Goal: Transaction & Acquisition: Purchase product/service

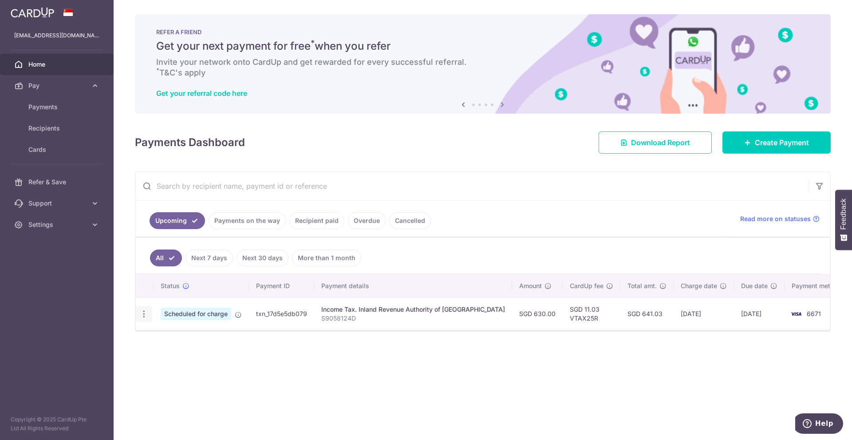
click at [142, 312] on icon "button" at bounding box center [143, 313] width 9 height 9
click at [179, 359] on span "Cancel payment" at bounding box center [191, 360] width 59 height 11
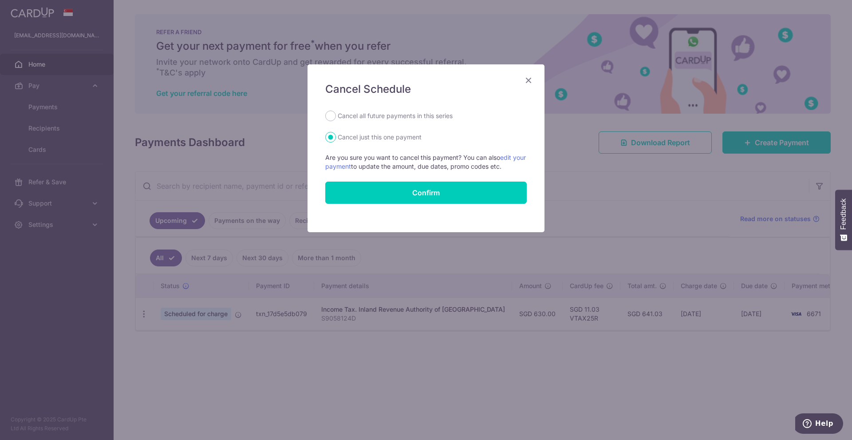
click at [531, 80] on icon "Close" at bounding box center [528, 80] width 11 height 11
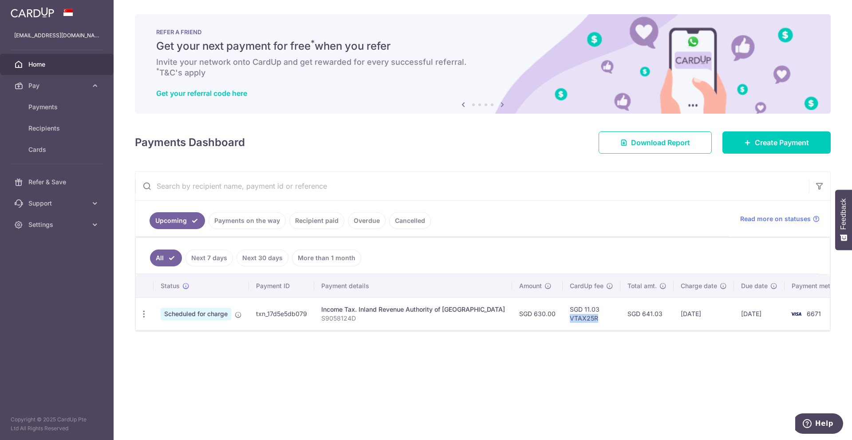
drag, startPoint x: 546, startPoint y: 319, endPoint x: 572, endPoint y: 321, distance: 25.8
click at [572, 321] on td "SGD 11.03 VTAX25R" at bounding box center [592, 313] width 58 height 32
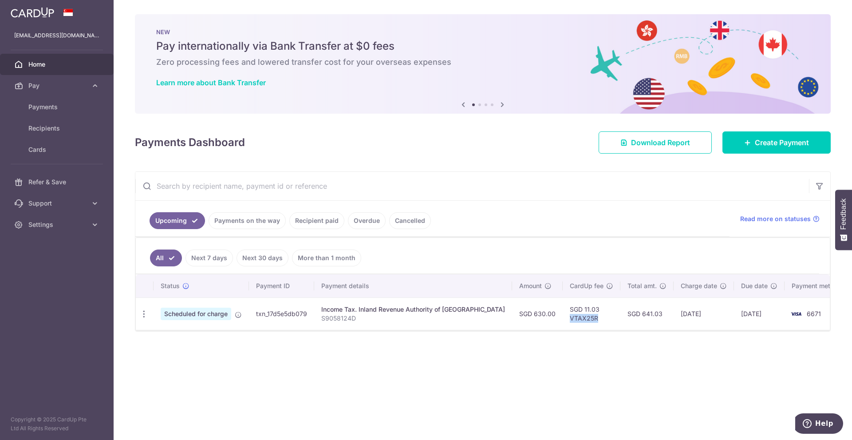
copy td "VTAX25R"
click at [396, 379] on div "× Pause Schedule Pause all future payments in this series Pause just this one p…" at bounding box center [483, 220] width 739 height 440
click at [65, 106] on span "Payments" at bounding box center [57, 107] width 59 height 9
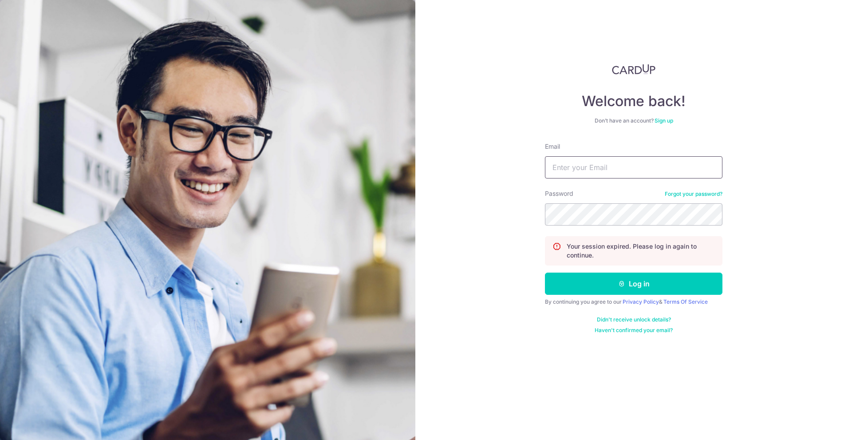
click at [585, 158] on input "Email" at bounding box center [634, 167] width 178 height 22
type input "hpkpinky@gmail.com"
click at [545, 273] on button "Log in" at bounding box center [634, 284] width 178 height 22
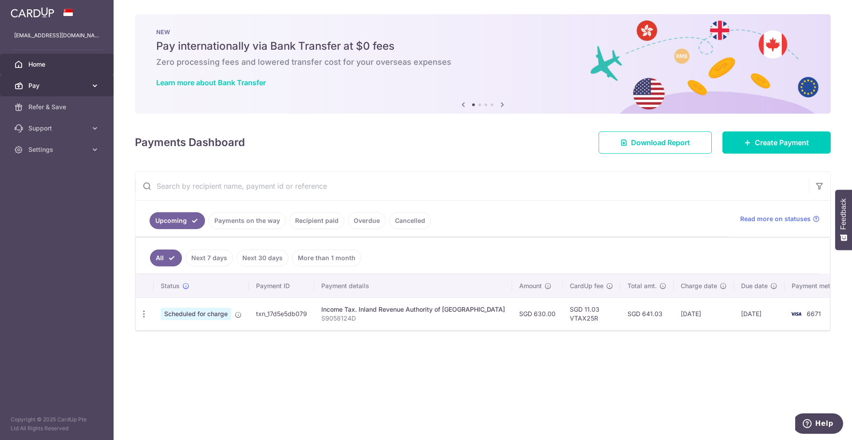
click at [65, 81] on span "Pay" at bounding box center [57, 85] width 59 height 9
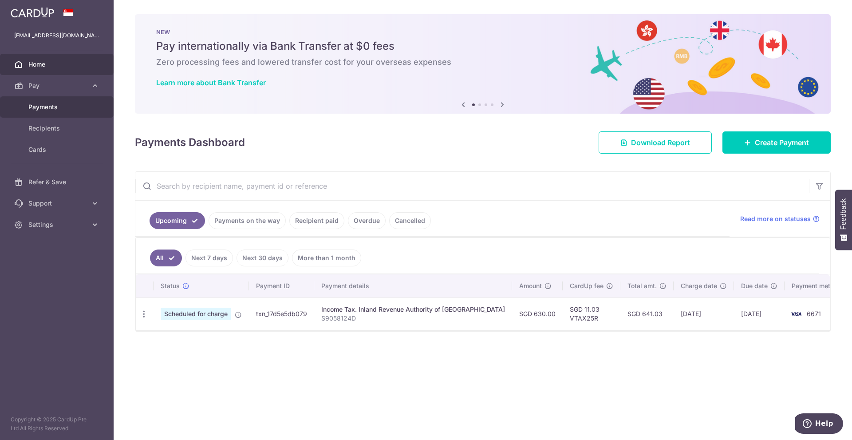
click at [68, 104] on span "Payments" at bounding box center [57, 107] width 59 height 9
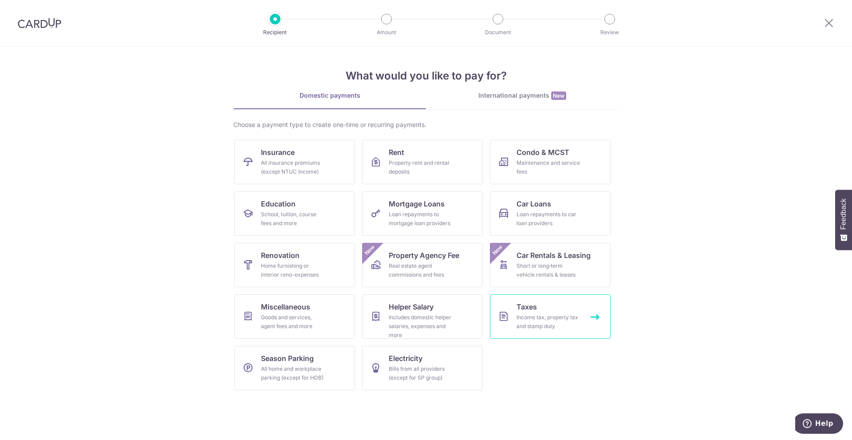
click at [522, 326] on div "Income tax, property tax and stamp duty" at bounding box center [549, 322] width 64 height 18
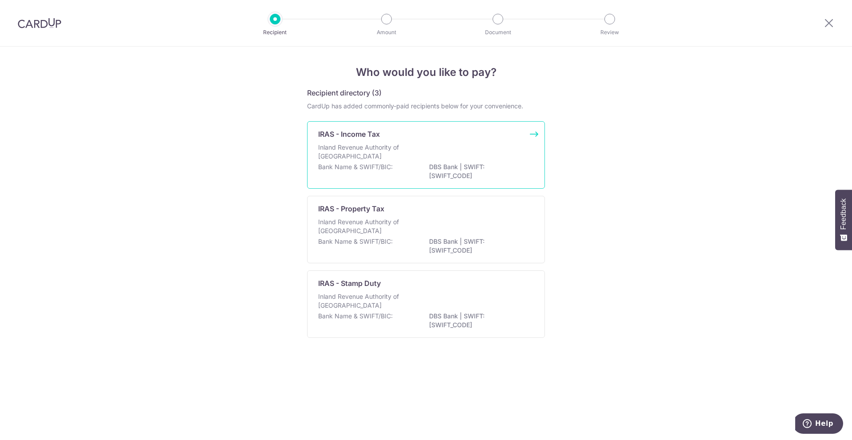
click at [463, 158] on div "Inland Revenue Authority of Singapore" at bounding box center [426, 153] width 216 height 20
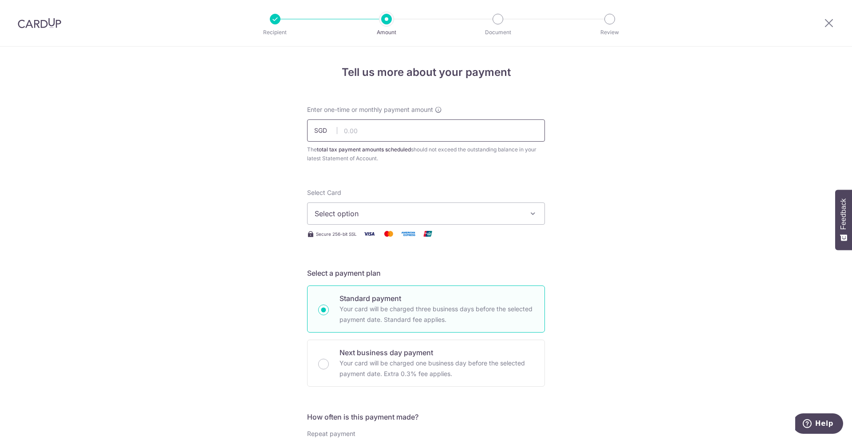
click at [420, 136] on input "text" at bounding box center [426, 130] width 238 height 22
click at [361, 131] on input "text" at bounding box center [426, 130] width 238 height 22
paste input "4370.95"
type input "4,370.95"
click at [375, 208] on button "Select option" at bounding box center [426, 213] width 238 height 22
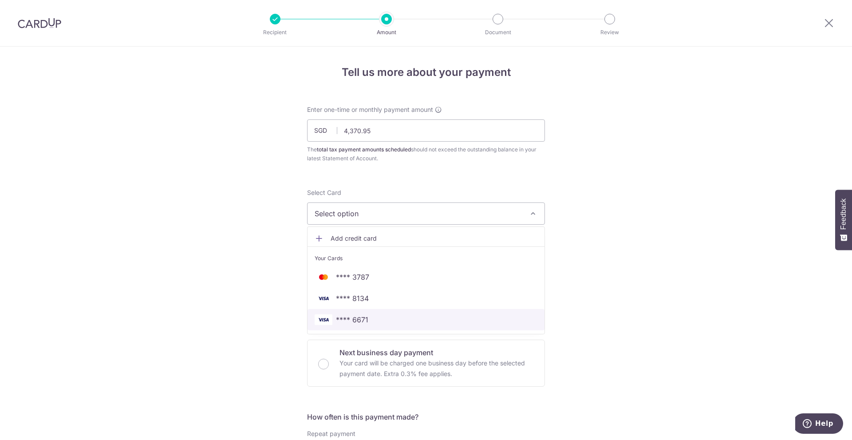
drag, startPoint x: 370, startPoint y: 317, endPoint x: 384, endPoint y: 289, distance: 31.4
click at [370, 317] on span "**** 6671" at bounding box center [426, 319] width 223 height 11
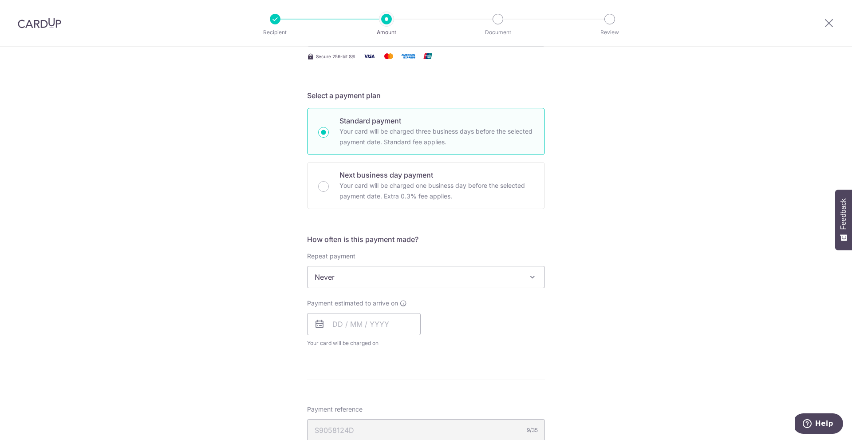
scroll to position [222, 0]
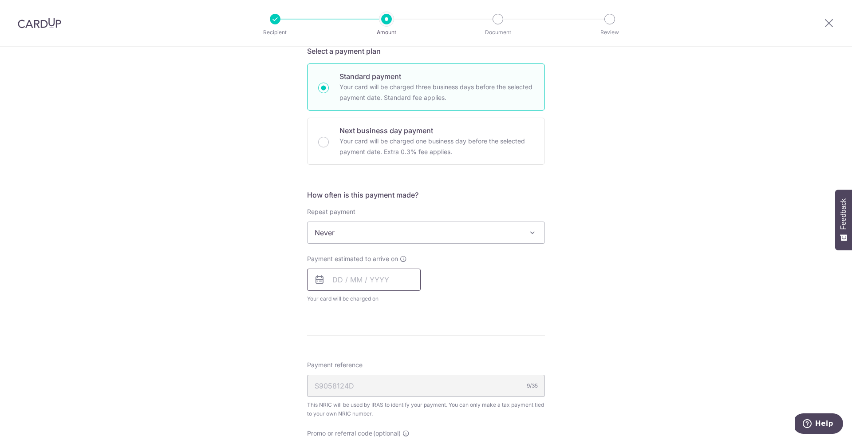
click at [383, 281] on input "text" at bounding box center [364, 280] width 114 height 22
drag, startPoint x: 337, startPoint y: 360, endPoint x: 464, endPoint y: 313, distance: 135.1
click at [337, 360] on link "8" at bounding box center [343, 360] width 14 height 14
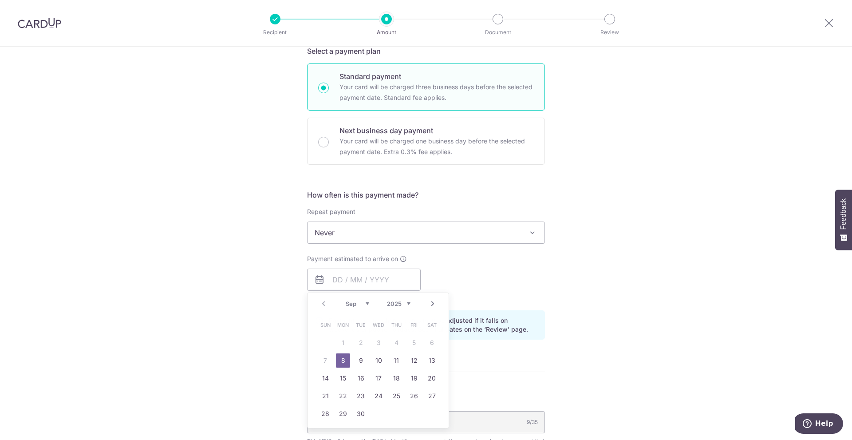
type input "08/09/2025"
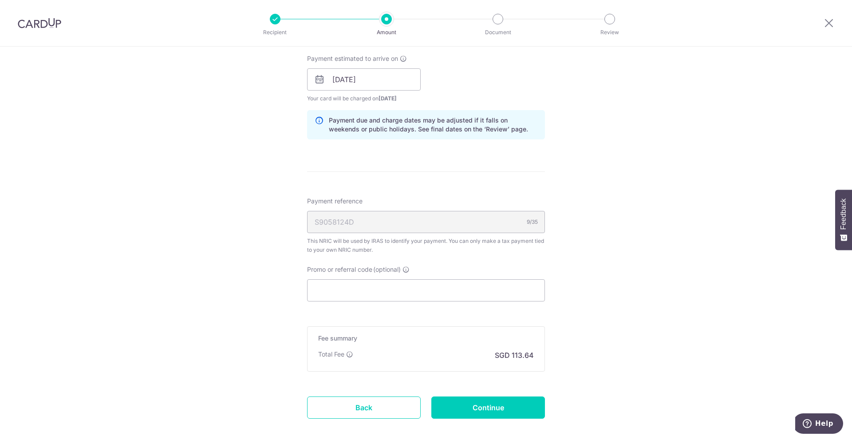
scroll to position [467, 0]
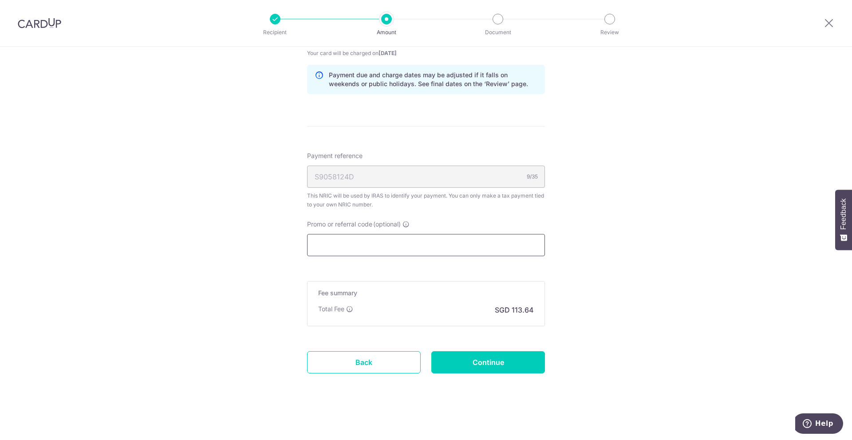
click at [340, 242] on input "Promo or referral code (optional)" at bounding box center [426, 245] width 238 height 22
paste input "VTAX25R"
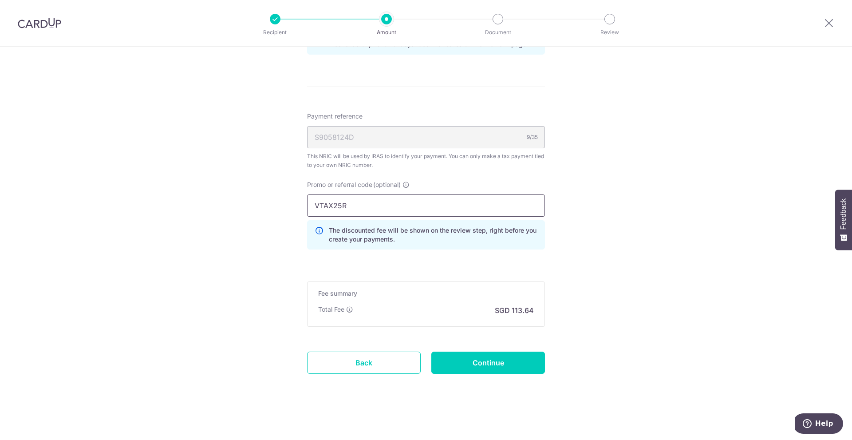
scroll to position [507, 0]
type input "VTAX25R"
click at [517, 365] on input "Continue" at bounding box center [488, 362] width 114 height 22
type input "Create Schedule"
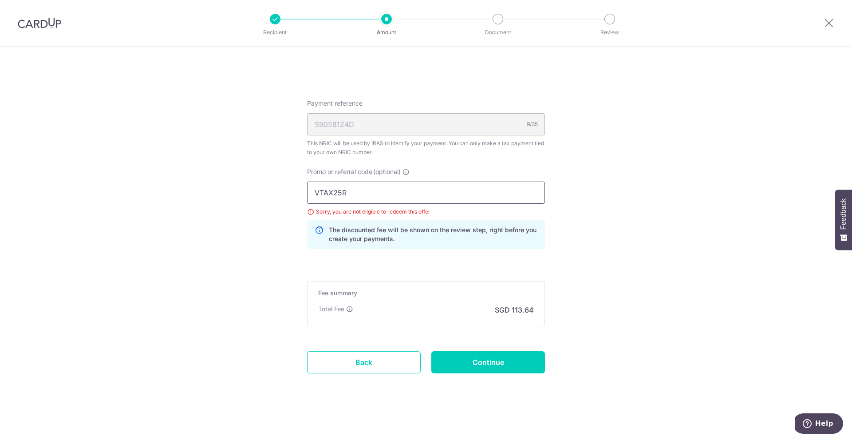
drag, startPoint x: 365, startPoint y: 194, endPoint x: 310, endPoint y: 191, distance: 55.1
click at [310, 191] on input "VTAX25R" at bounding box center [426, 193] width 238 height 22
paste input "OFF225"
type input "OFF225"
click at [453, 359] on input "Continue" at bounding box center [488, 362] width 114 height 22
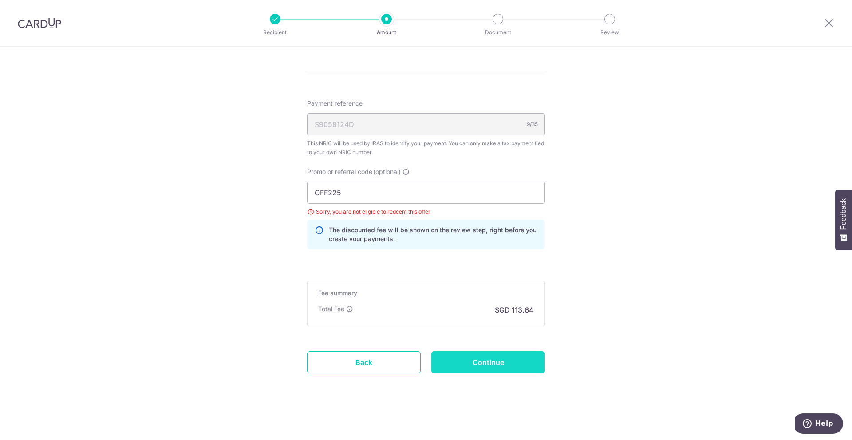
type input "Update Schedule"
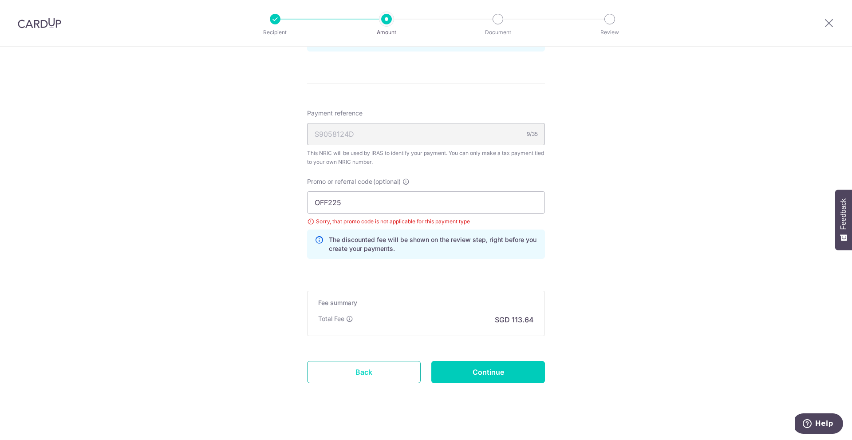
scroll to position [520, 0]
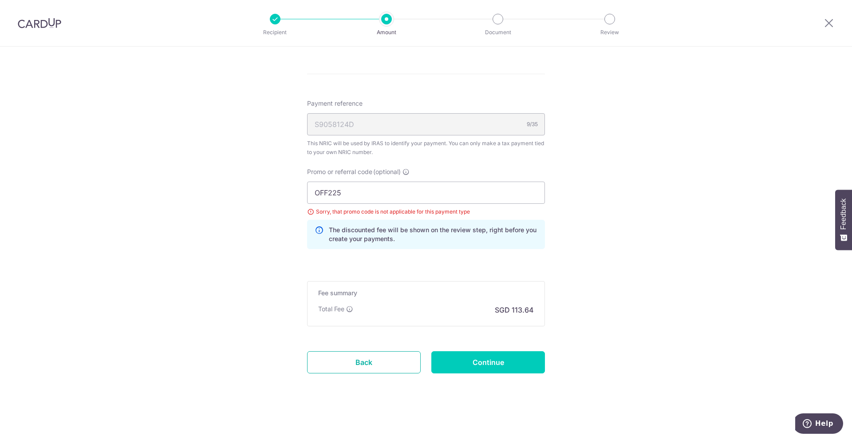
click at [350, 365] on link "Back" at bounding box center [364, 362] width 114 height 22
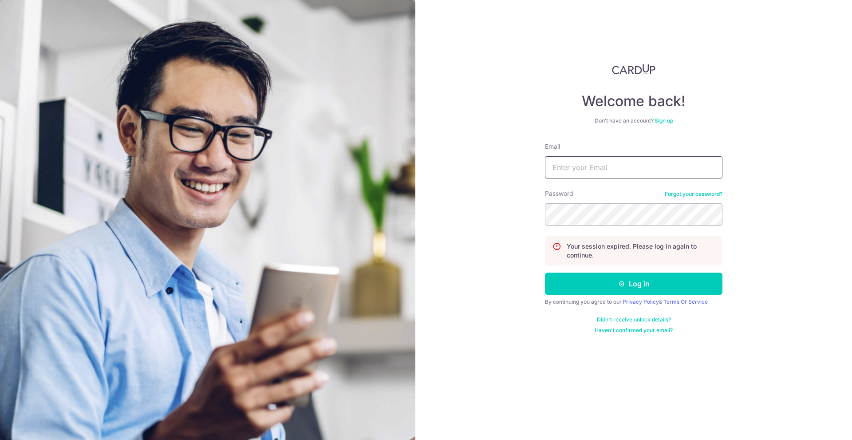
click at [591, 165] on input "Email" at bounding box center [634, 167] width 178 height 22
type input "k"
type input "hpkpinky@gmail.com"
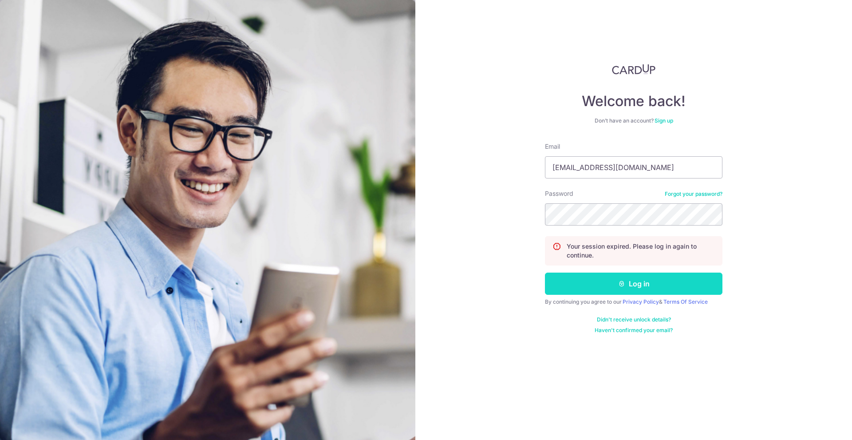
click at [645, 282] on button "Log in" at bounding box center [634, 284] width 178 height 22
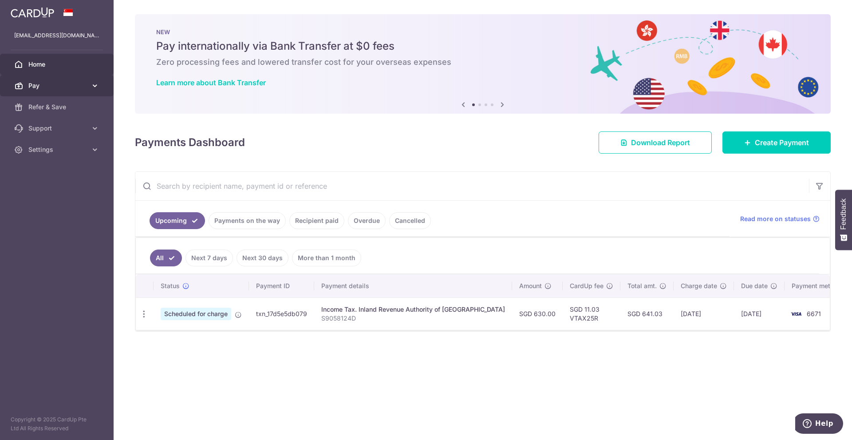
click at [78, 86] on span "Pay" at bounding box center [57, 85] width 59 height 9
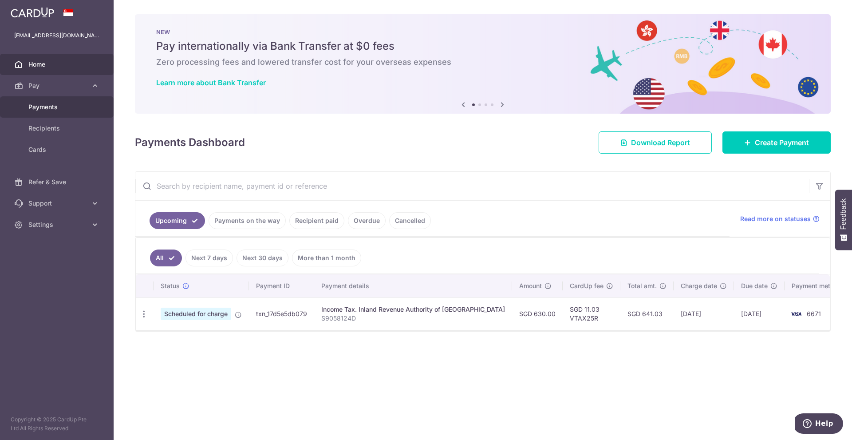
click at [72, 108] on span "Payments" at bounding box center [57, 107] width 59 height 9
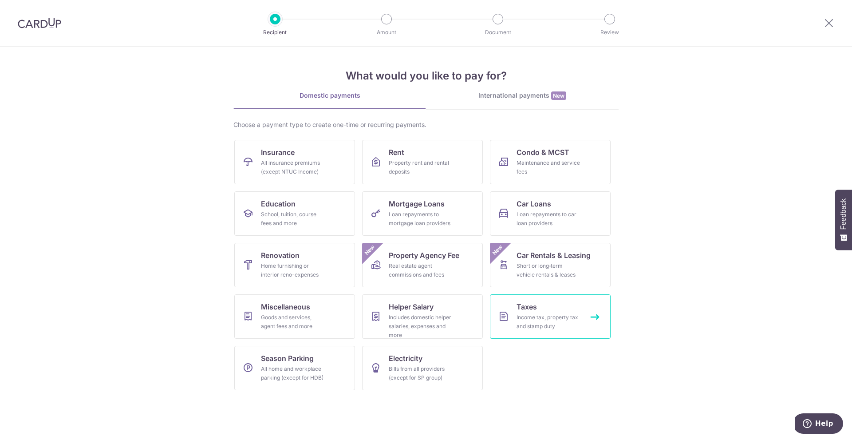
click at [522, 319] on div "Income tax, property tax and stamp duty" at bounding box center [549, 322] width 64 height 18
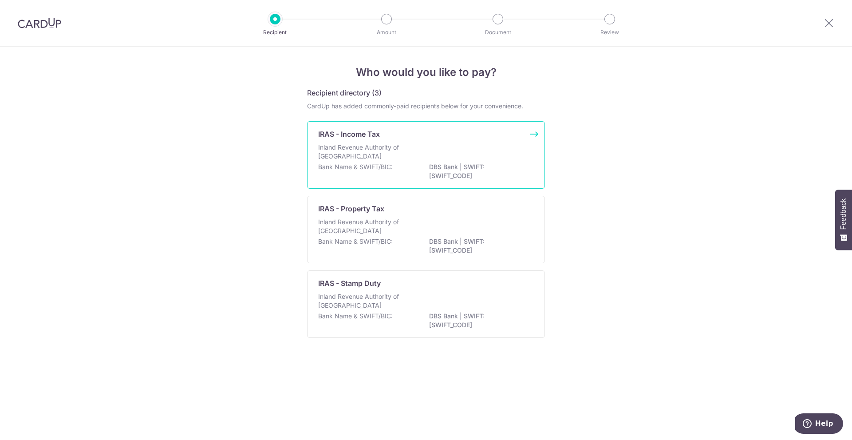
click at [447, 143] on div "Inland Revenue Authority of [GEOGRAPHIC_DATA]" at bounding box center [426, 153] width 216 height 20
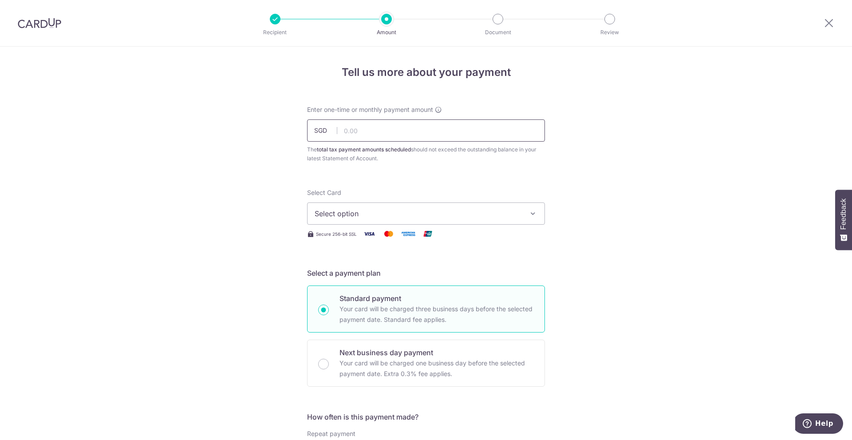
click at [395, 134] on input "text" at bounding box center [426, 130] width 238 height 22
type input "4,370.95"
click at [401, 220] on button "Select option" at bounding box center [426, 213] width 238 height 22
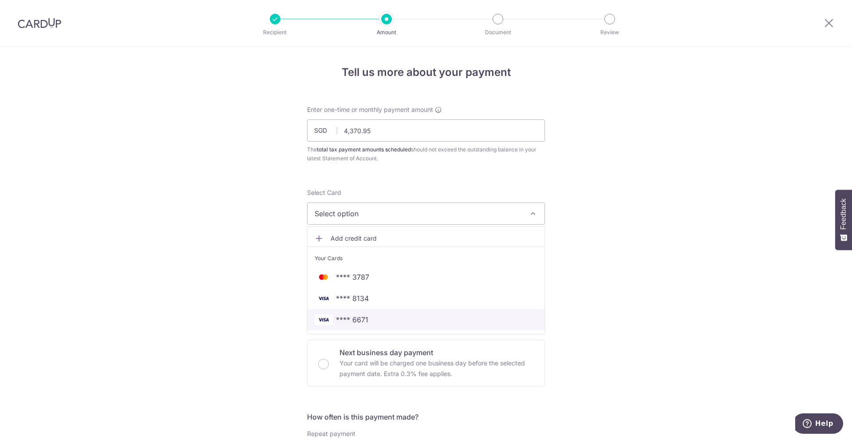
drag, startPoint x: 383, startPoint y: 318, endPoint x: 641, endPoint y: 295, distance: 259.3
click at [383, 318] on span "**** 6671" at bounding box center [426, 319] width 223 height 11
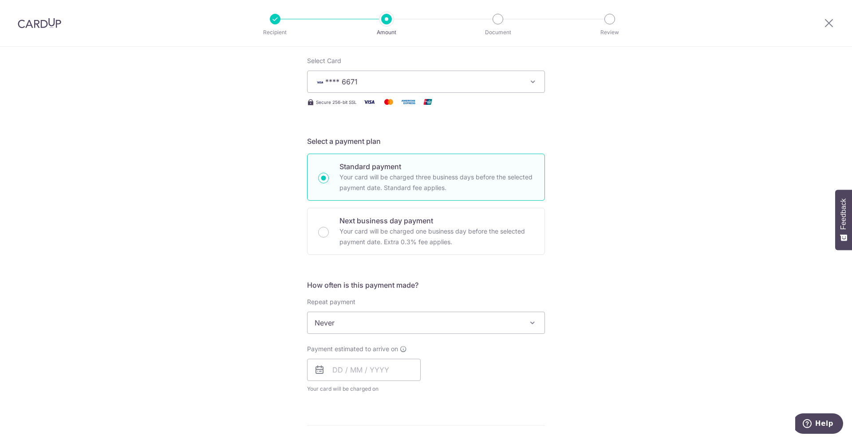
scroll to position [133, 0]
click at [450, 324] on span "Never" at bounding box center [426, 321] width 237 height 21
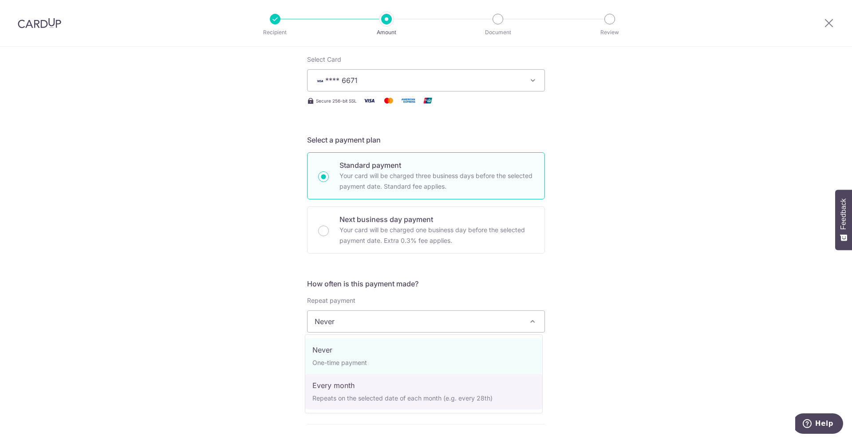
select select "3"
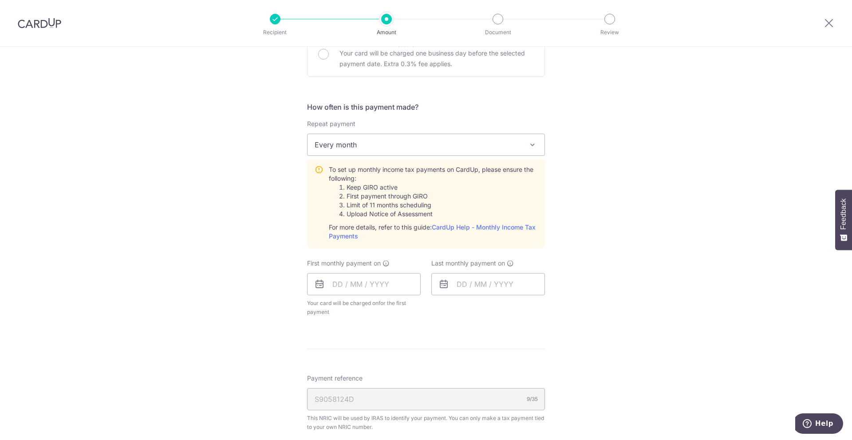
scroll to position [311, 0]
click at [389, 285] on input "text" at bounding box center [364, 283] width 114 height 22
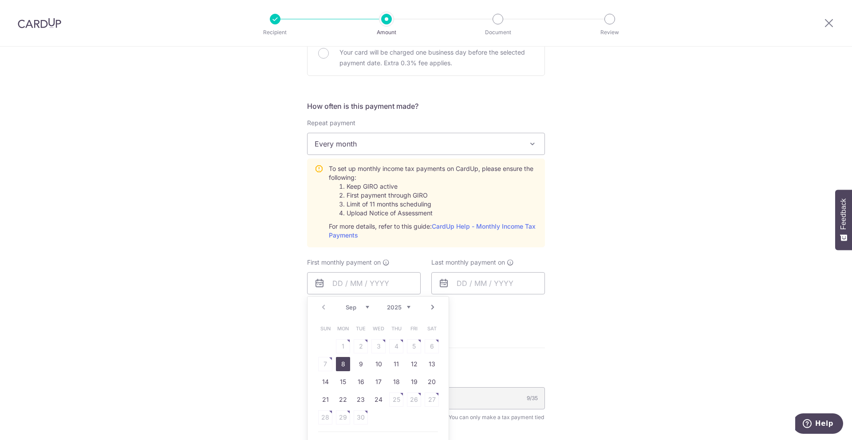
click at [339, 364] on link "8" at bounding box center [343, 364] width 14 height 14
type input "08/09/2025"
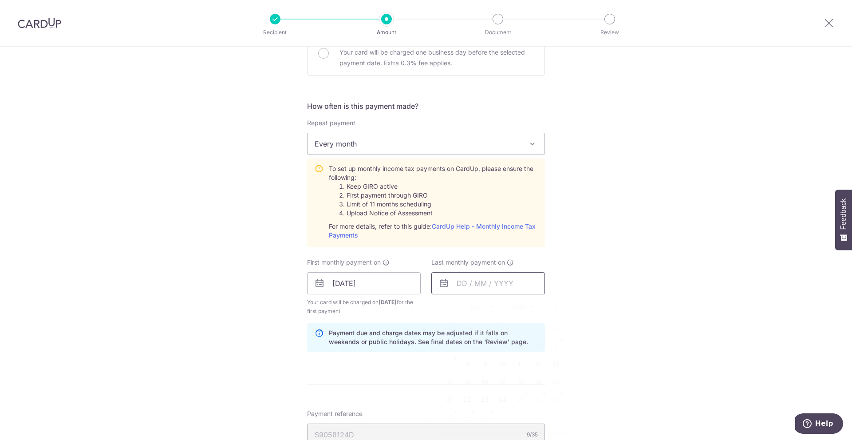
click at [483, 285] on input "text" at bounding box center [488, 283] width 114 height 22
click at [554, 307] on link "Next" at bounding box center [557, 307] width 11 height 11
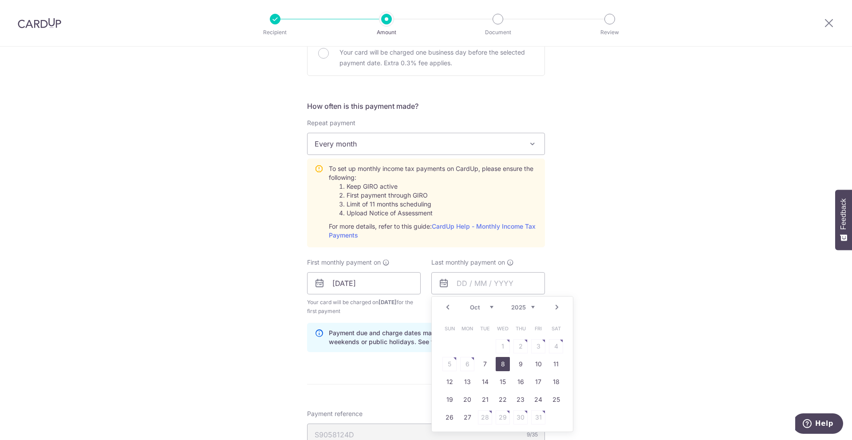
click at [499, 364] on link "8" at bounding box center [503, 364] width 14 height 14
type input "08/10/2025"
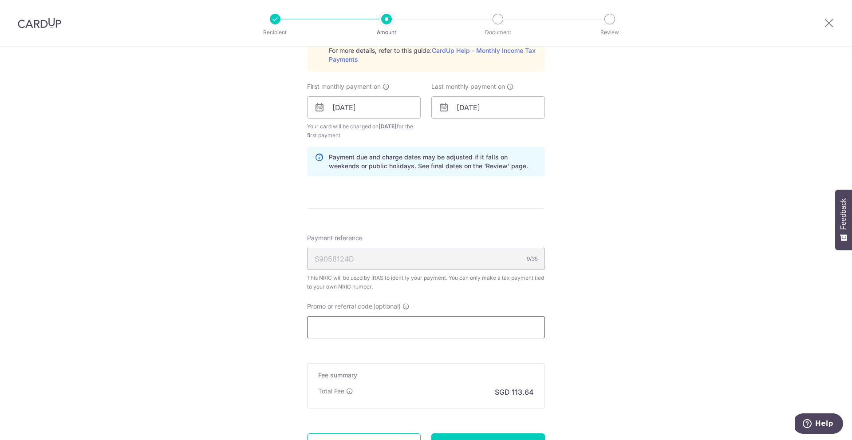
scroll to position [488, 0]
click at [365, 328] on input "Promo or referral code (optional)" at bounding box center [426, 325] width 238 height 22
paste input "VTAX25R"
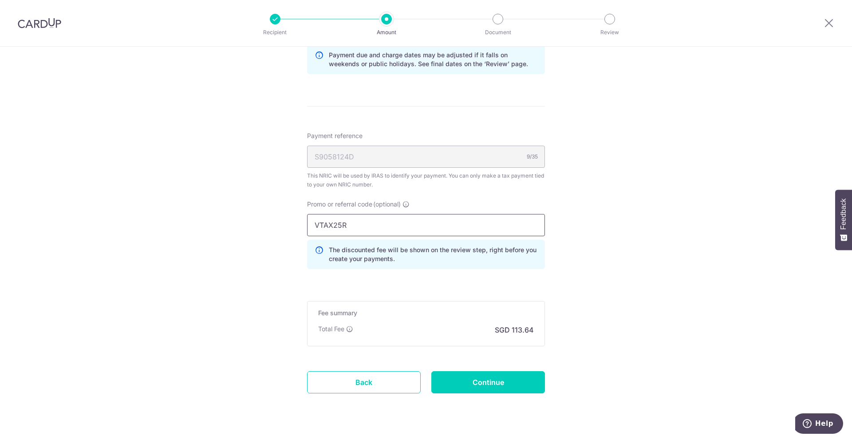
scroll to position [609, 0]
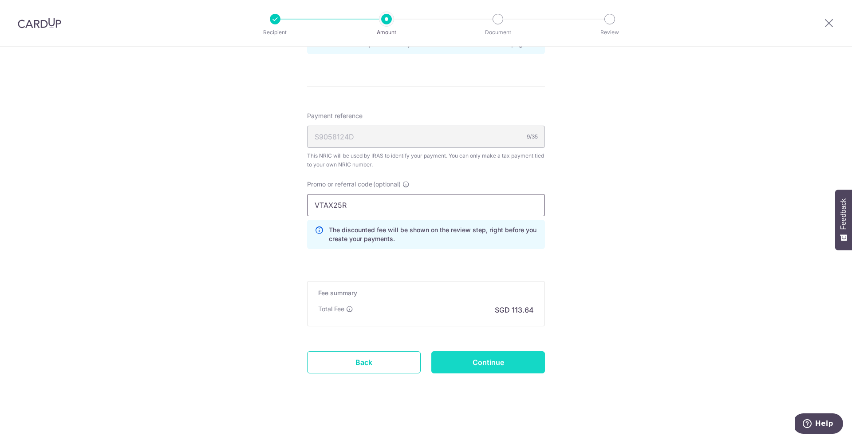
type input "VTAX25R"
click at [507, 360] on input "Continue" at bounding box center [488, 362] width 114 height 22
type input "Create Schedule"
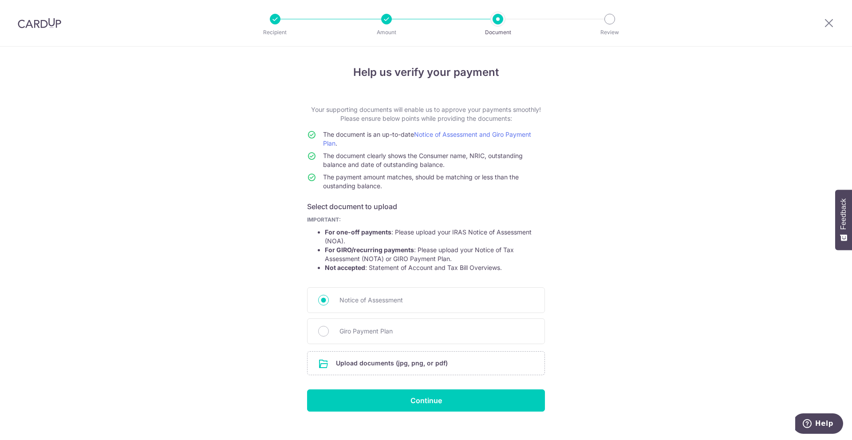
scroll to position [13, 0]
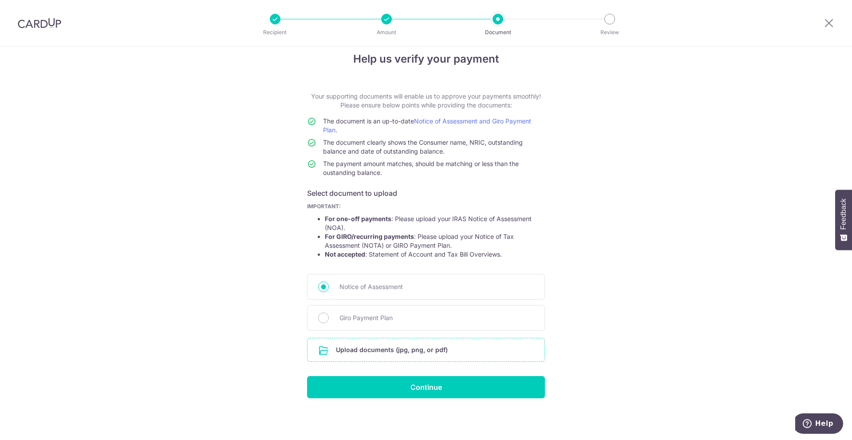
click at [356, 350] on input "file" at bounding box center [426, 349] width 237 height 23
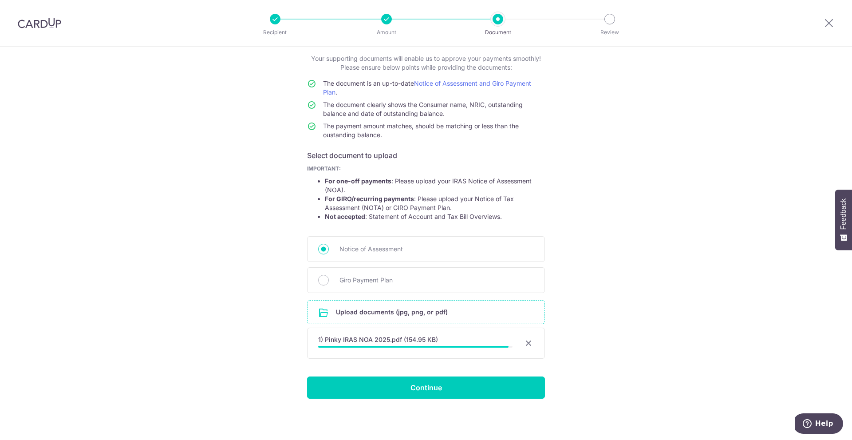
scroll to position [51, 0]
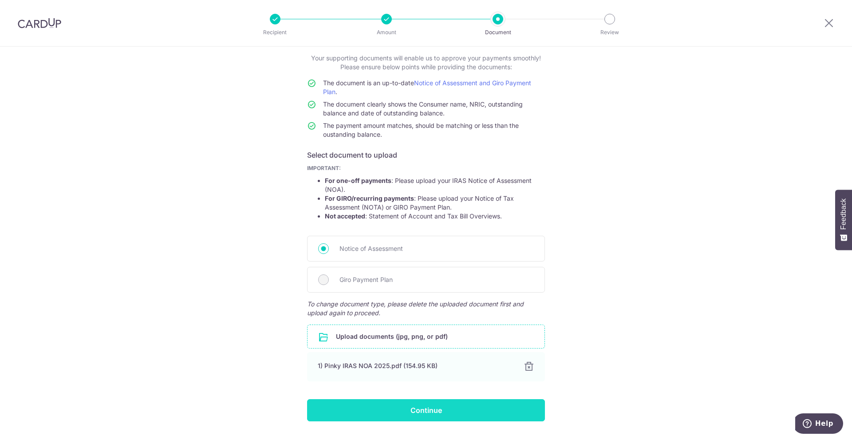
click at [378, 413] on input "Continue" at bounding box center [426, 410] width 238 height 22
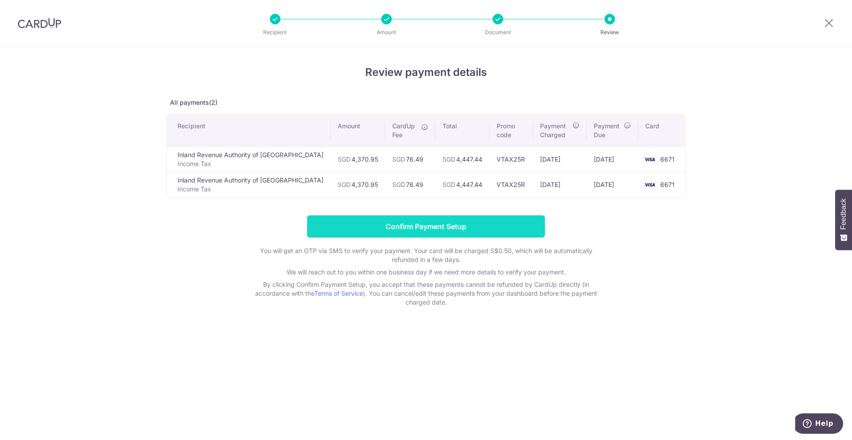
click at [380, 222] on input "Confirm Payment Setup" at bounding box center [426, 226] width 238 height 22
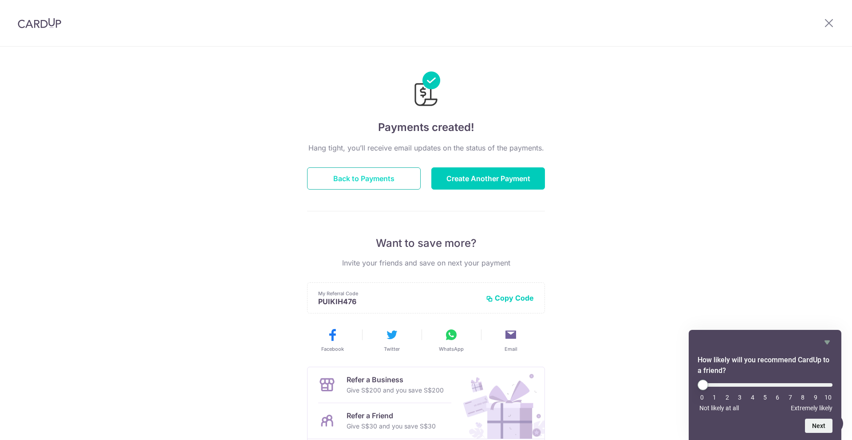
click at [374, 178] on button "Back to Payments" at bounding box center [364, 178] width 114 height 22
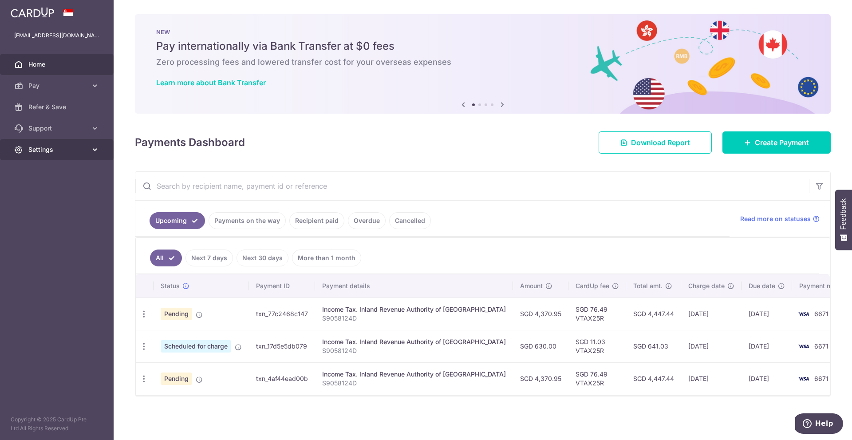
click at [75, 150] on span "Settings" at bounding box center [57, 149] width 59 height 9
click at [36, 194] on span "Logout" at bounding box center [57, 192] width 59 height 9
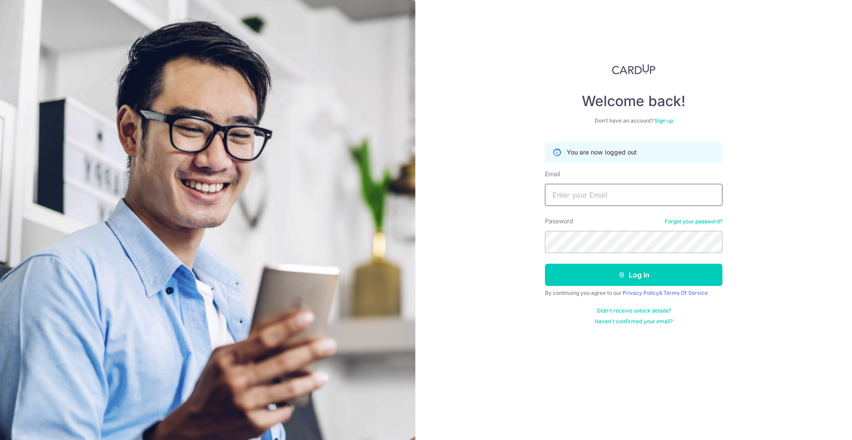
click at [596, 197] on input "Email" at bounding box center [634, 195] width 178 height 22
type input "[EMAIL_ADDRESS][PERSON_NAME][DOMAIN_NAME]"
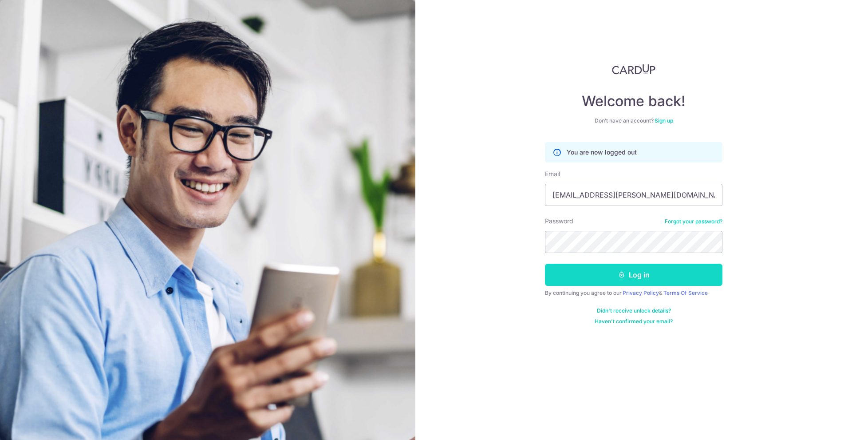
click at [625, 271] on button "Log in" at bounding box center [634, 275] width 178 height 22
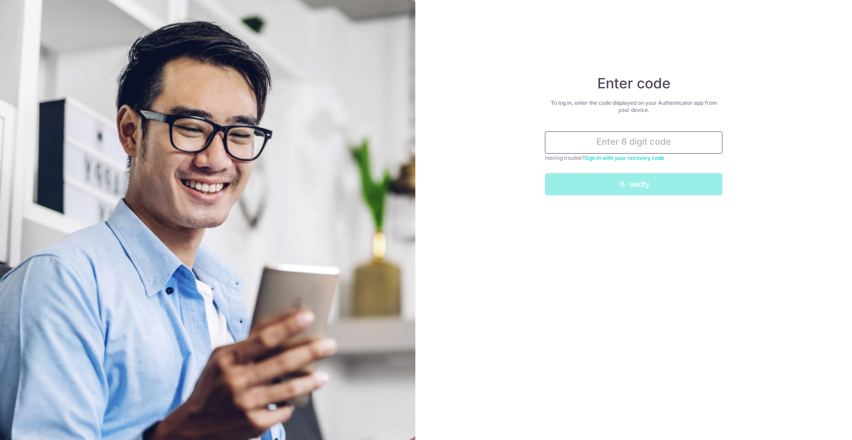
click at [615, 146] on input "text" at bounding box center [634, 142] width 178 height 22
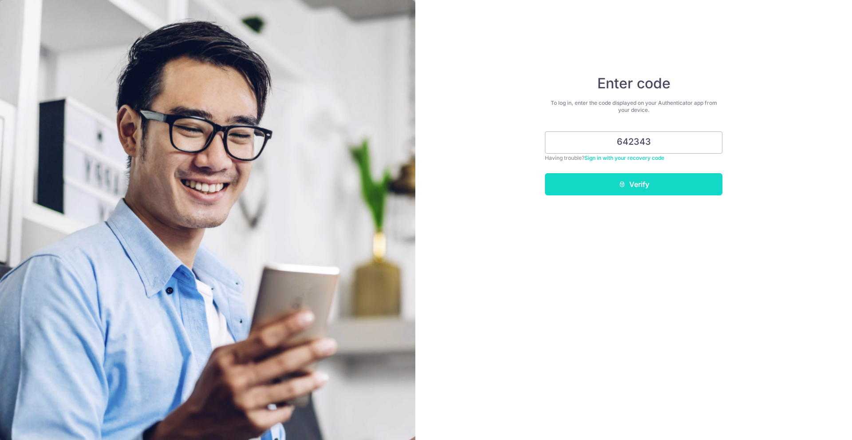
type input "642343"
click at [647, 187] on button "Verify" at bounding box center [634, 184] width 178 height 22
